Goal: Leave review/rating: Share an evaluation or opinion about a product, service, or content

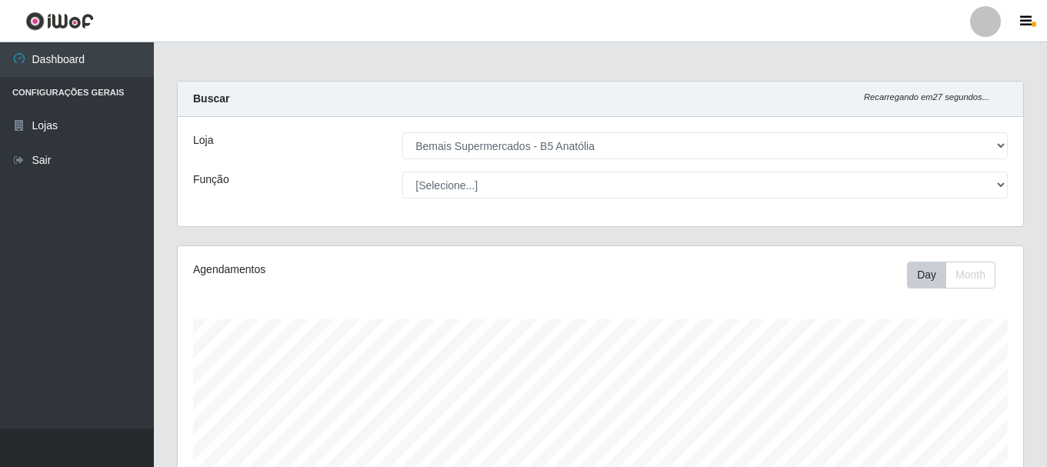
select select "405"
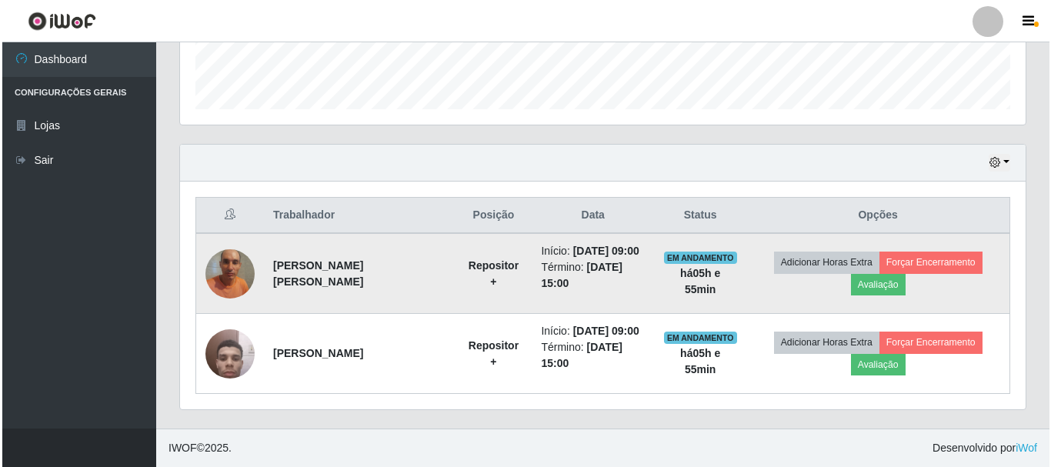
scroll to position [319, 845]
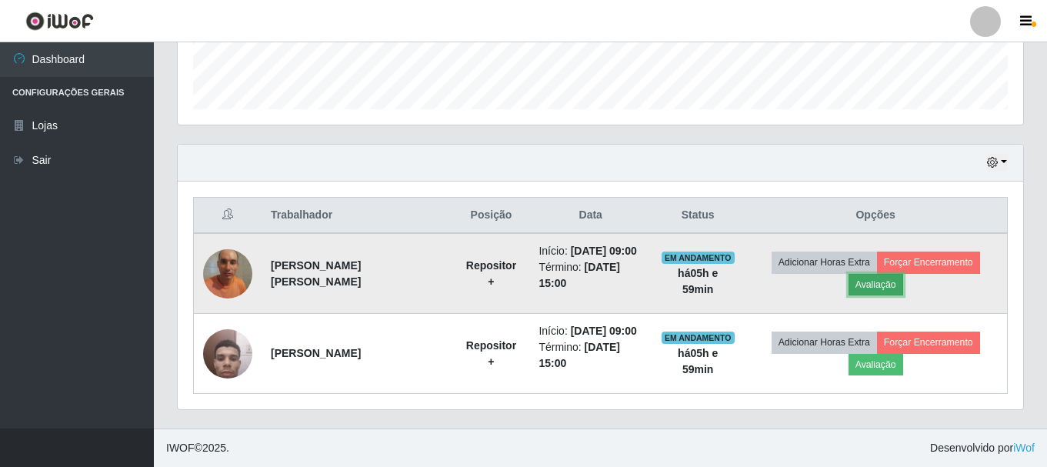
click at [889, 285] on button "Avaliação" at bounding box center [875, 285] width 55 height 22
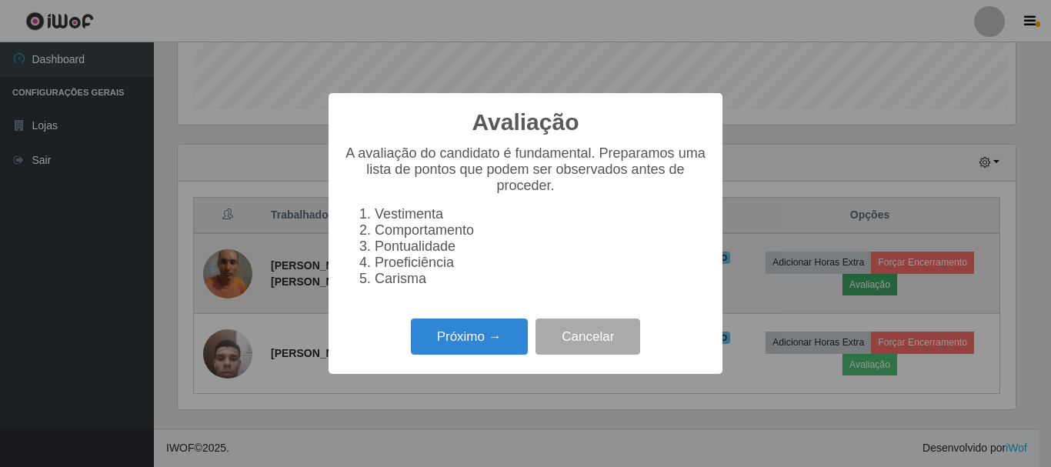
scroll to position [319, 838]
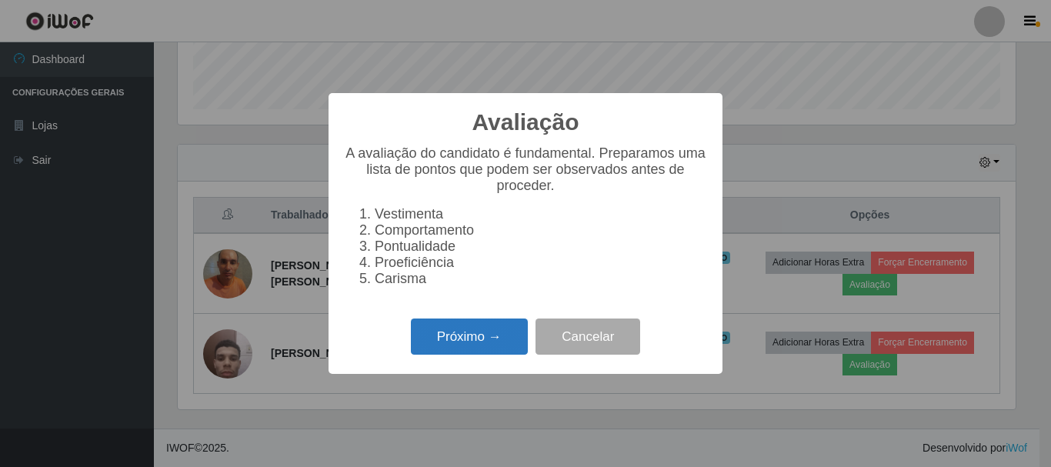
click at [520, 331] on button "Próximo →" at bounding box center [469, 336] width 117 height 36
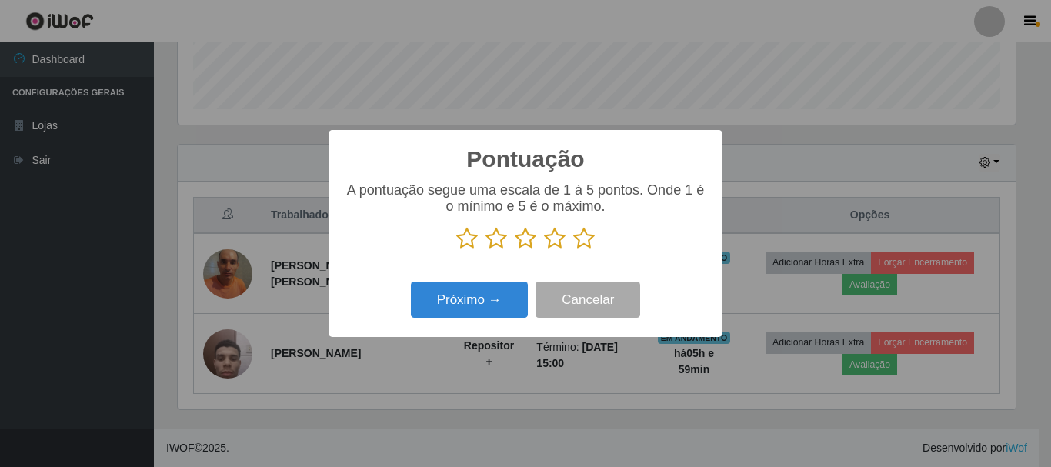
click at [588, 238] on icon at bounding box center [584, 238] width 22 height 23
click at [573, 250] on input "radio" at bounding box center [573, 250] width 0 height 0
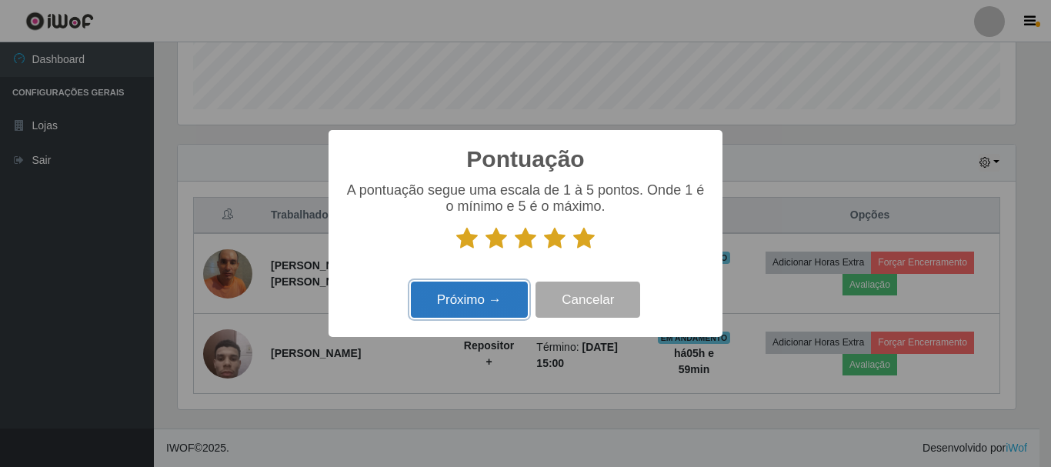
click at [485, 297] on button "Próximo →" at bounding box center [469, 300] width 117 height 36
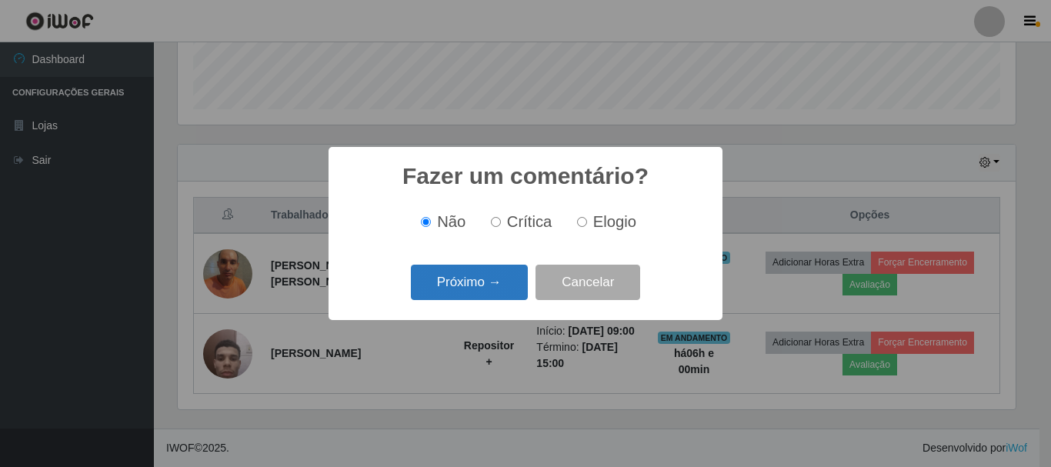
click at [522, 281] on button "Próximo →" at bounding box center [469, 283] width 117 height 36
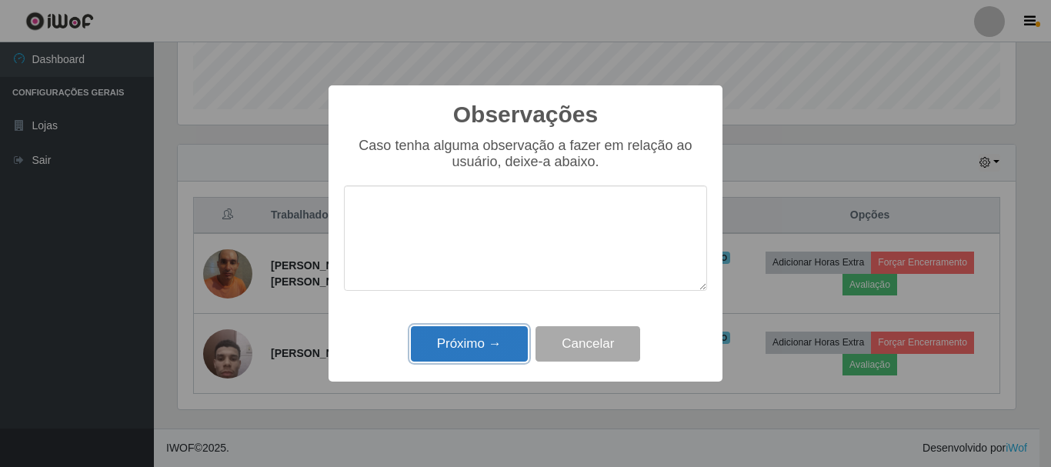
click at [491, 348] on button "Próximo →" at bounding box center [469, 344] width 117 height 36
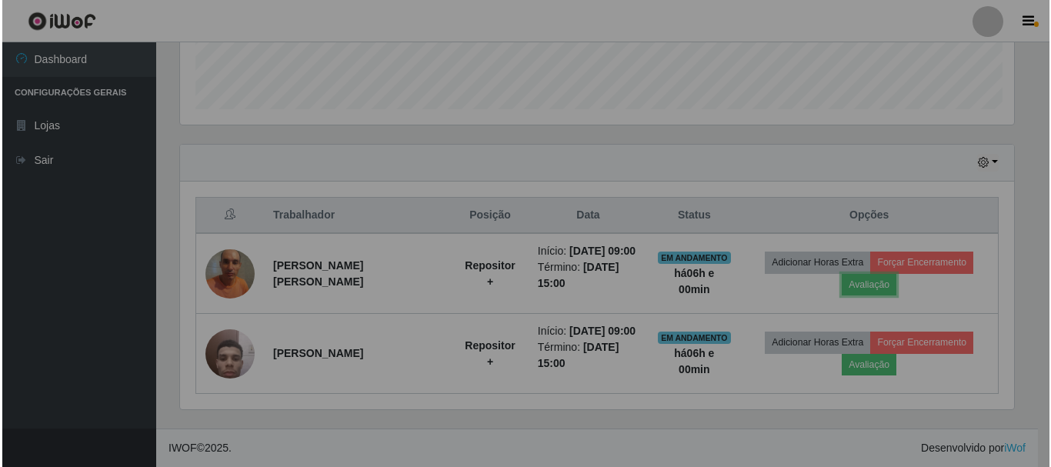
scroll to position [319, 845]
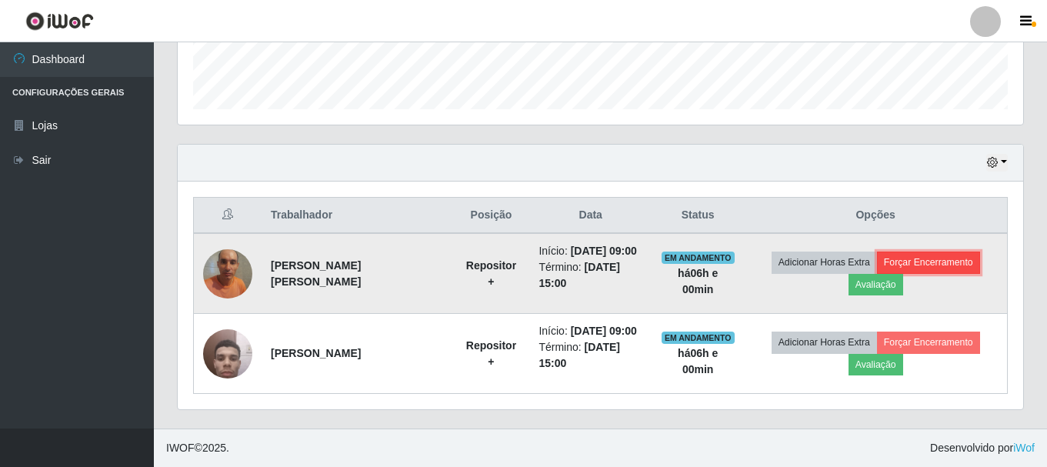
click at [908, 262] on button "Forçar Encerramento" at bounding box center [928, 263] width 103 height 22
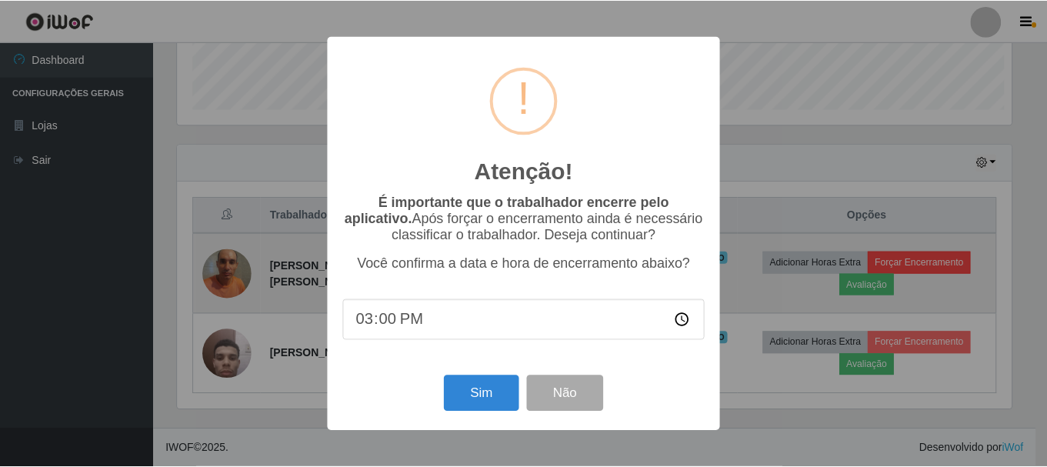
scroll to position [319, 838]
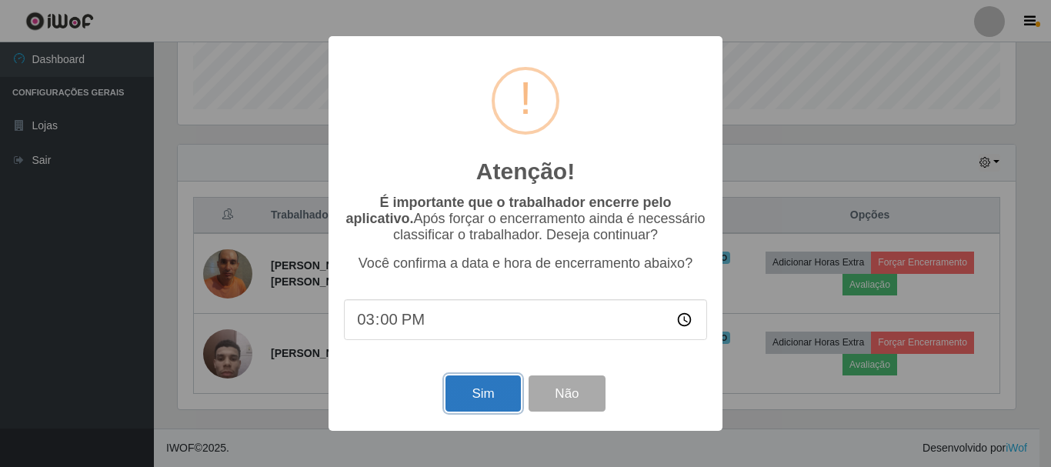
click at [474, 403] on button "Sim" at bounding box center [482, 393] width 75 height 36
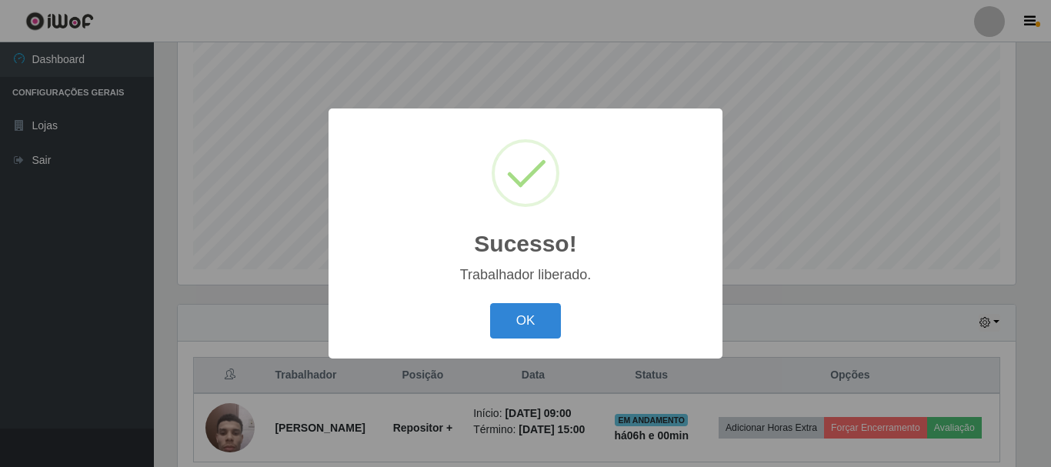
click at [490, 303] on button "OK" at bounding box center [526, 321] width 72 height 36
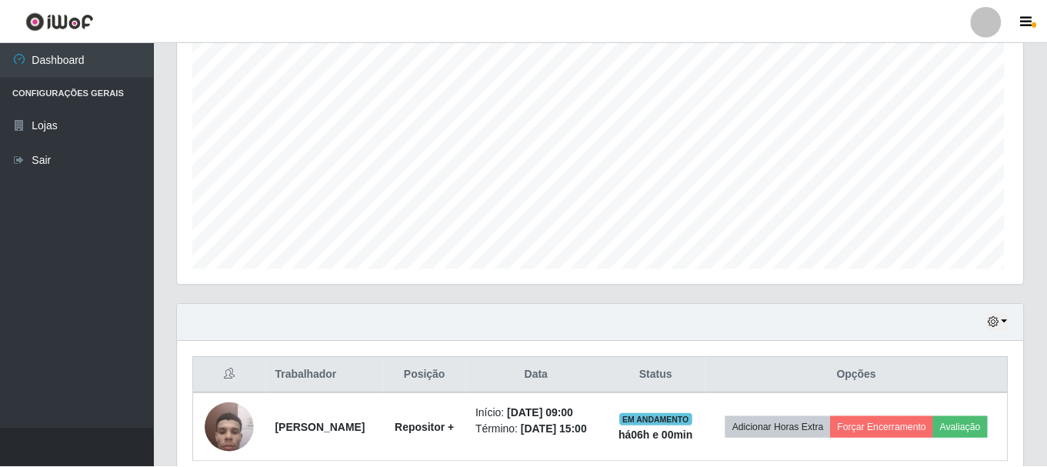
scroll to position [319, 845]
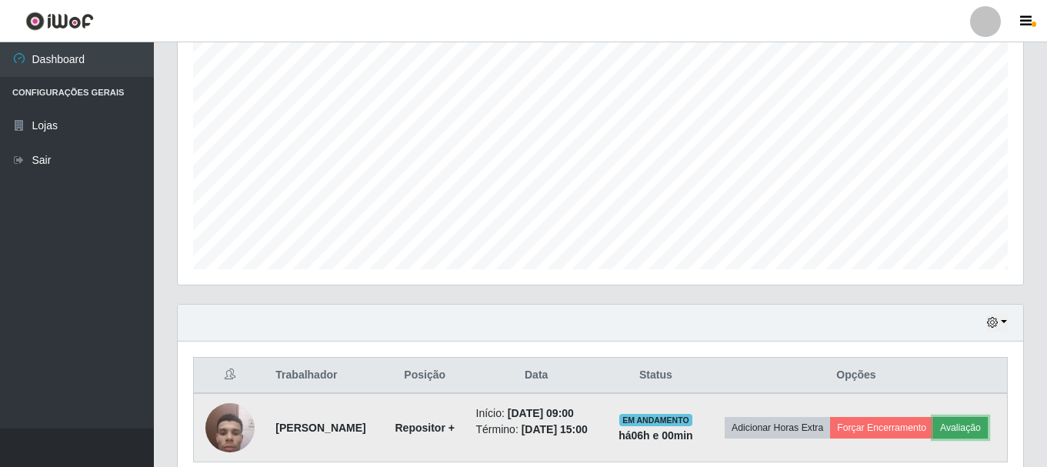
click at [933, 438] on button "Avaliação" at bounding box center [960, 428] width 55 height 22
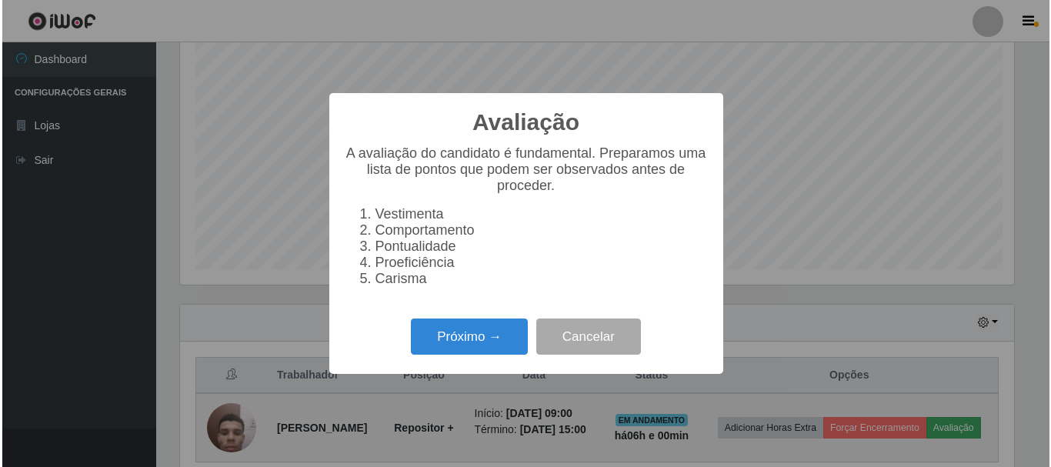
scroll to position [319, 838]
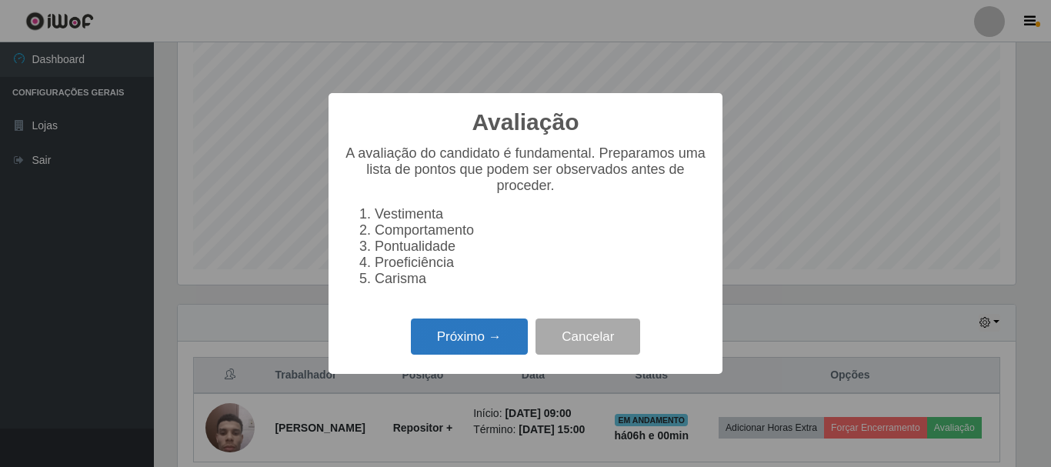
click at [452, 355] on button "Próximo →" at bounding box center [469, 336] width 117 height 36
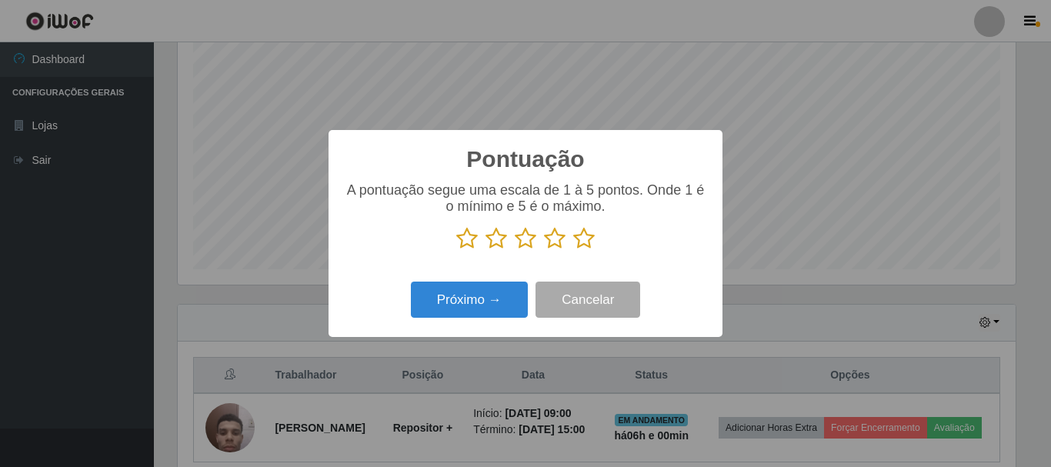
click at [589, 246] on icon at bounding box center [584, 238] width 22 height 23
click at [573, 250] on input "radio" at bounding box center [573, 250] width 0 height 0
click at [481, 318] on div "Próximo → Cancelar" at bounding box center [525, 300] width 363 height 44
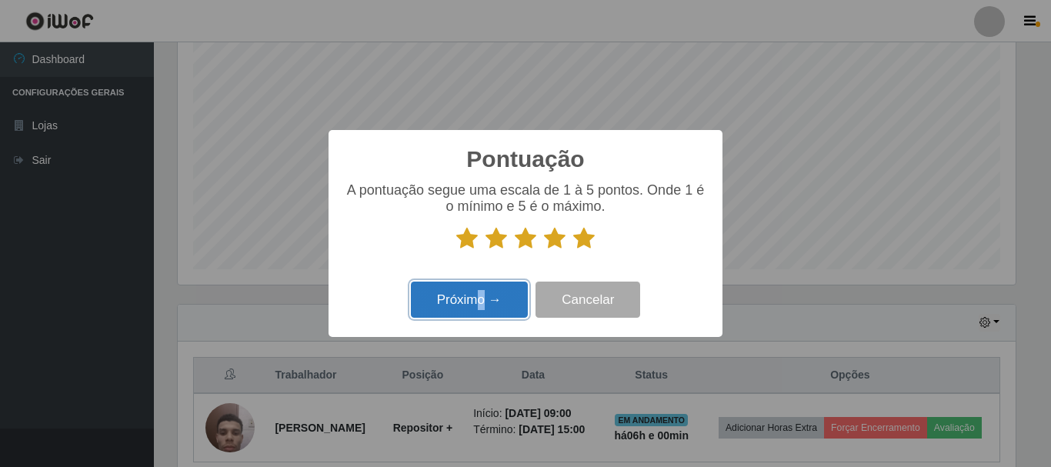
click at [485, 309] on button "Próximo →" at bounding box center [469, 300] width 117 height 36
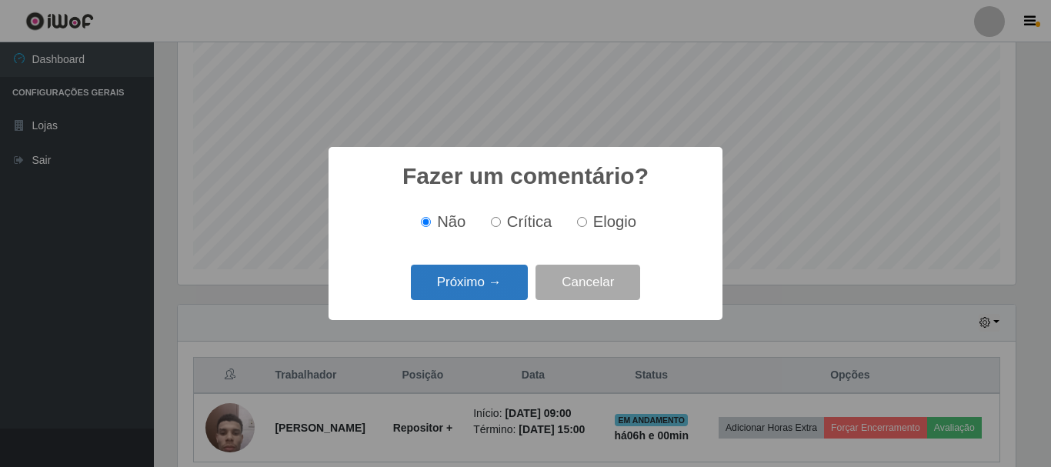
click at [487, 293] on button "Próximo →" at bounding box center [469, 283] width 117 height 36
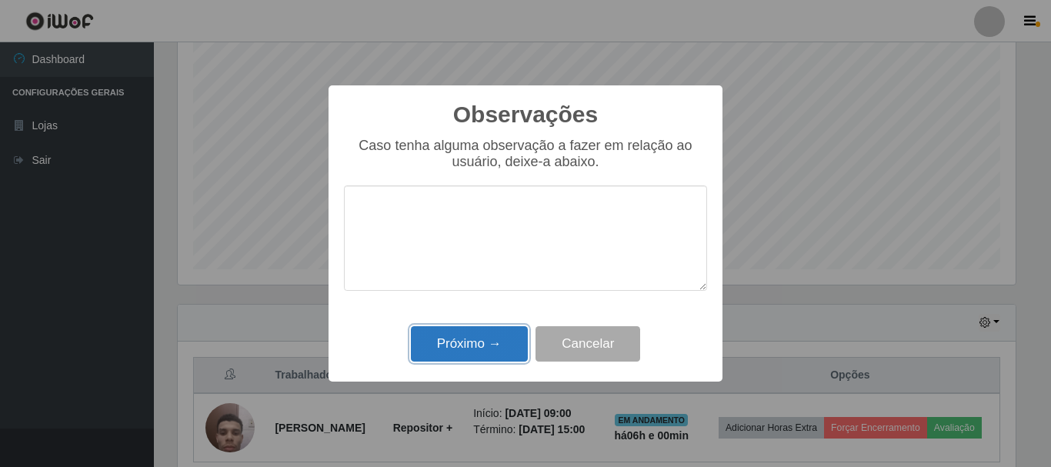
click at [502, 354] on button "Próximo →" at bounding box center [469, 344] width 117 height 36
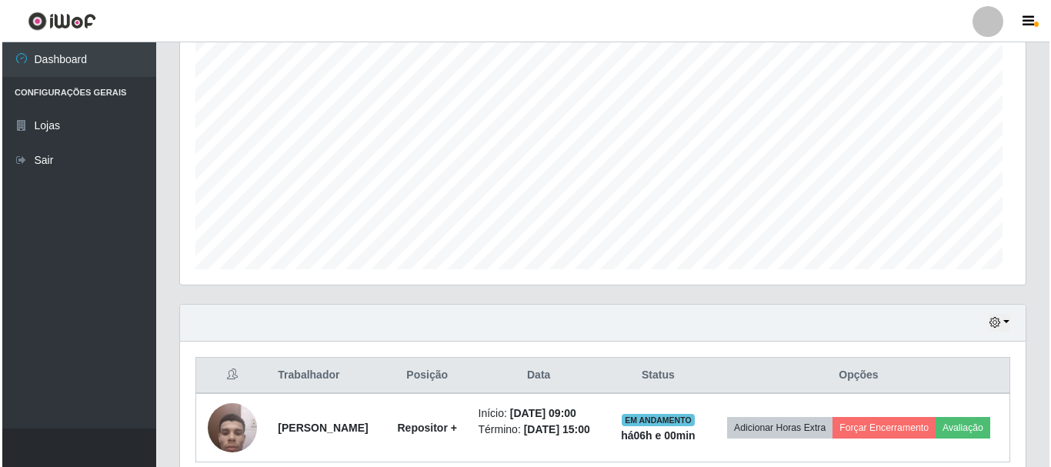
scroll to position [319, 845]
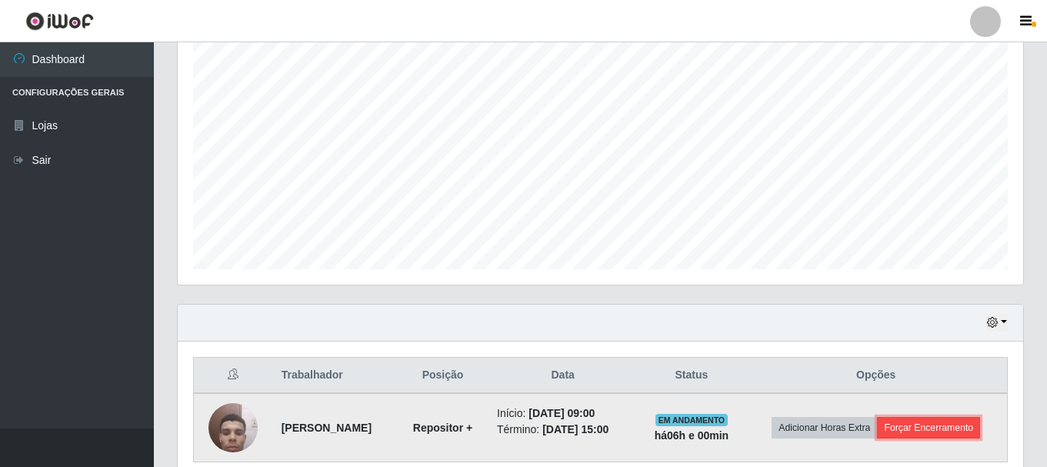
click at [931, 431] on button "Forçar Encerramento" at bounding box center [928, 428] width 103 height 22
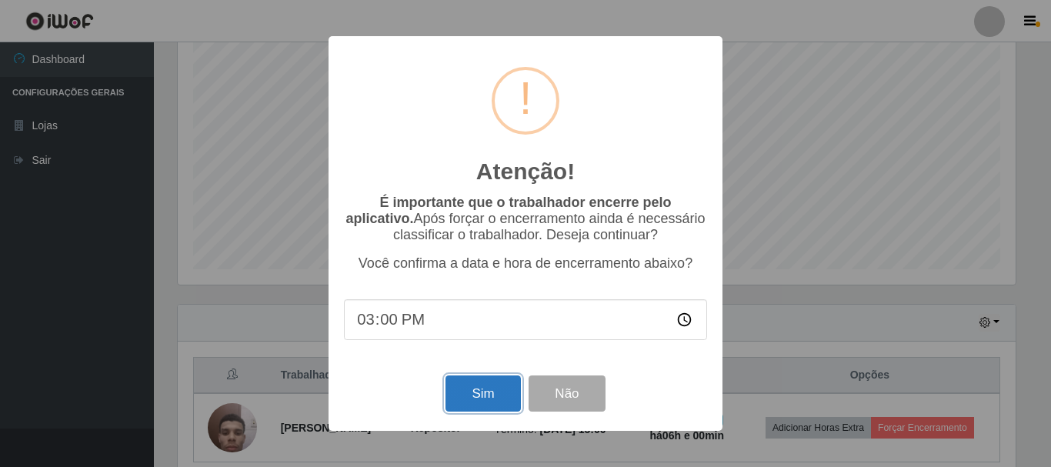
click at [495, 385] on button "Sim" at bounding box center [482, 393] width 75 height 36
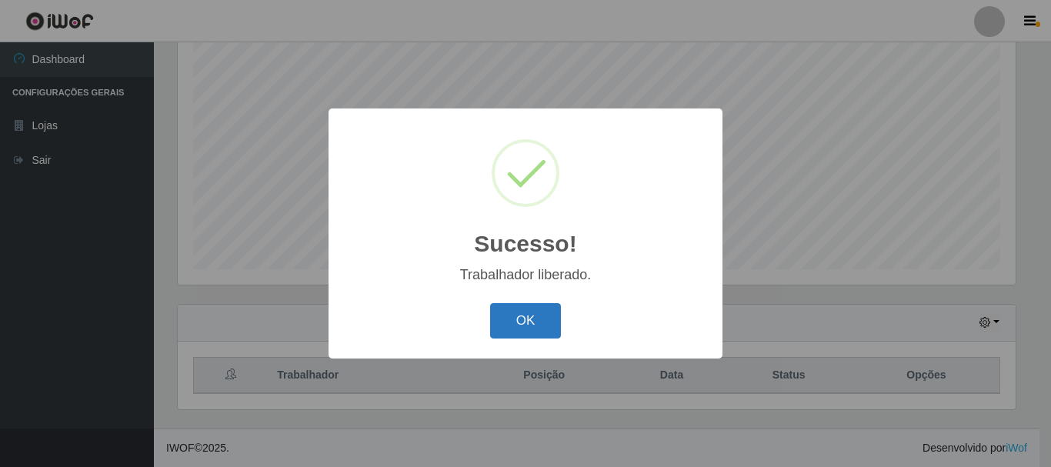
click at [525, 322] on button "OK" at bounding box center [526, 321] width 72 height 36
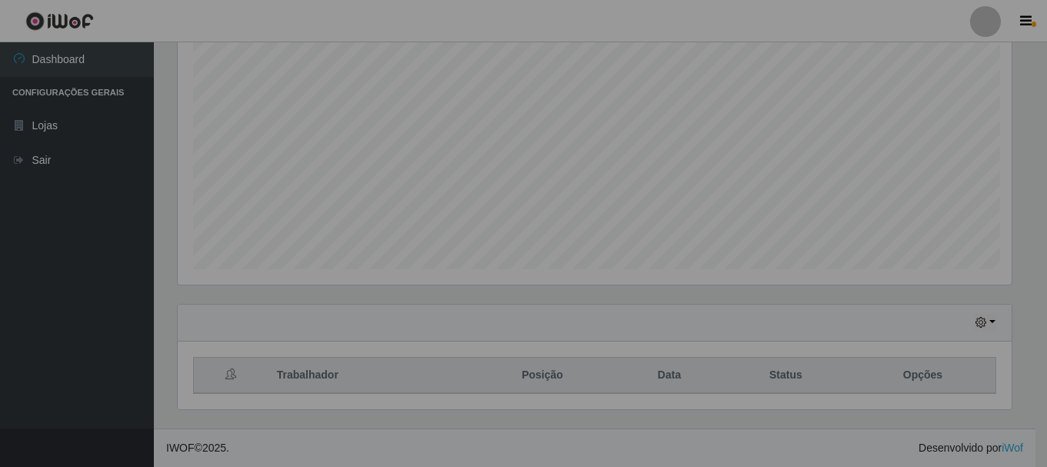
scroll to position [319, 845]
